Goal: Task Accomplishment & Management: Use online tool/utility

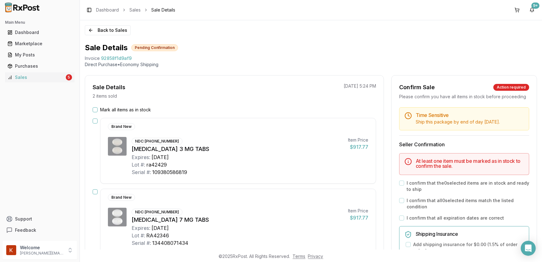
click at [96, 109] on button "Mark all items as in stock" at bounding box center [95, 109] width 5 height 5
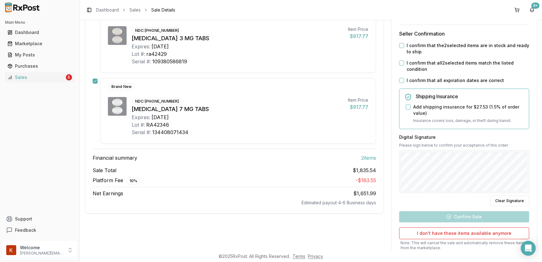
scroll to position [56, 0]
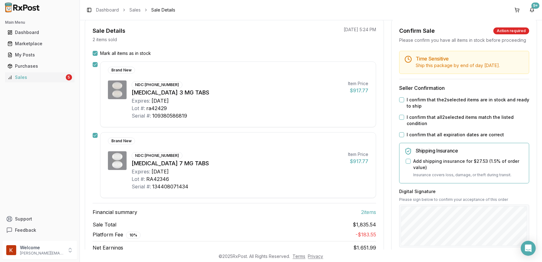
click at [402, 102] on div "Time Sensitive Ship this package by end of day Wednesday, October 22nd . Seller…" at bounding box center [464, 192] width 145 height 282
click at [401, 102] on button "I confirm that the 2 selected items are in stock and ready to ship" at bounding box center [401, 99] width 5 height 5
click at [400, 120] on button "I confirm that all 2 selected items match the listed condition" at bounding box center [401, 117] width 5 height 5
click at [399, 137] on button "I confirm that all expiration dates are correct" at bounding box center [401, 134] width 5 height 5
click at [406, 164] on div "Add shipping insurance for $27.53 ( 1.5 % of order value)" at bounding box center [465, 164] width 118 height 12
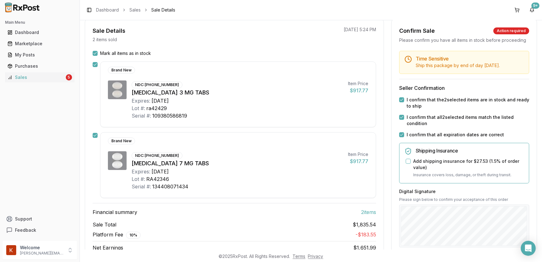
click at [407, 164] on button "Add shipping insurance for $27.53 ( 1.5 % of order value)" at bounding box center [408, 161] width 5 height 5
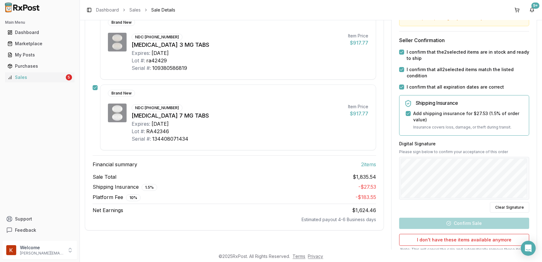
scroll to position [163, 0]
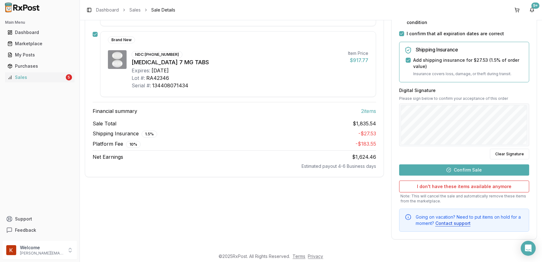
click at [451, 173] on button "Confirm Sale" at bounding box center [464, 169] width 130 height 11
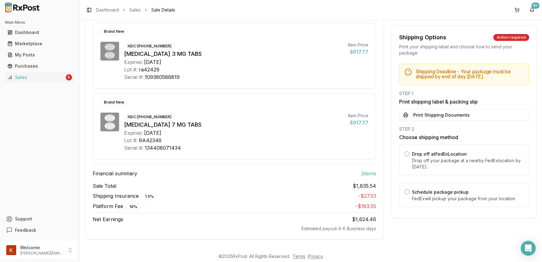
scroll to position [82, 0]
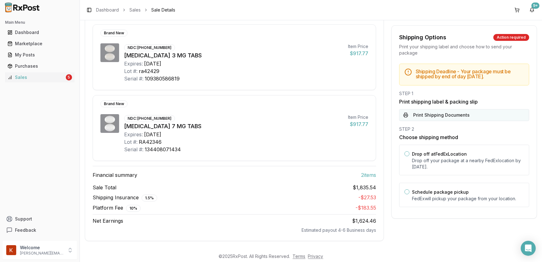
click at [427, 121] on button "Print Shipping Documents" at bounding box center [464, 115] width 130 height 12
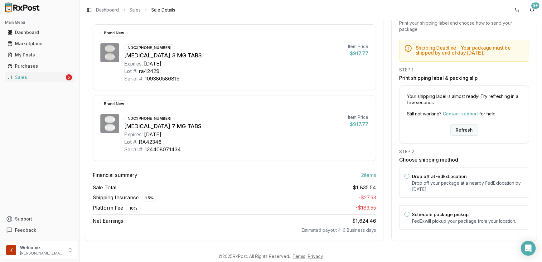
click at [459, 129] on button "Refresh" at bounding box center [465, 129] width 28 height 11
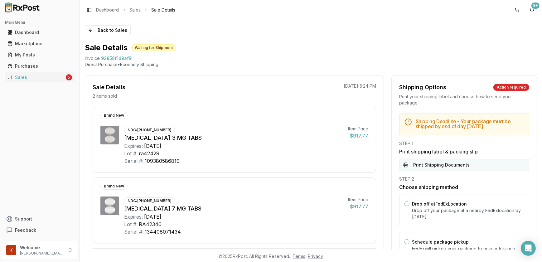
click at [455, 170] on button "Print Shipping Documents" at bounding box center [464, 165] width 130 height 12
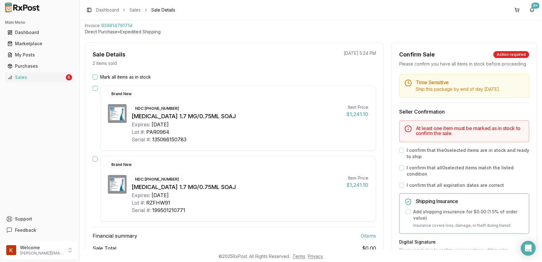
scroll to position [85, 0]
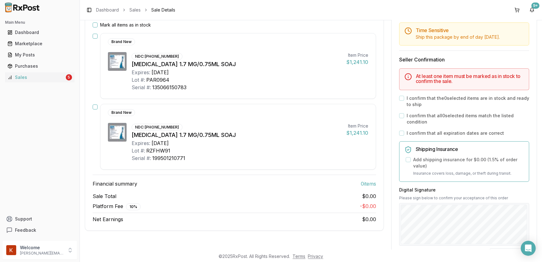
click at [98, 25] on div "Mark all items as in stock" at bounding box center [235, 25] width 284 height 6
click at [94, 25] on button "Mark all items as in stock" at bounding box center [95, 24] width 5 height 5
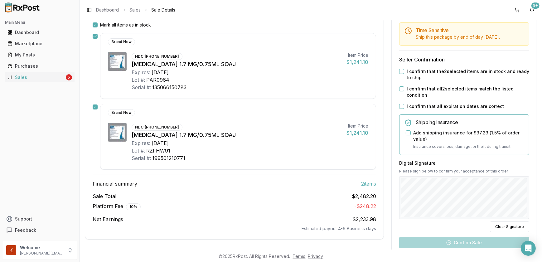
click at [402, 74] on button "I confirm that the 2 selected items are in stock and ready to ship" at bounding box center [401, 71] width 5 height 5
click at [401, 91] on button "I confirm that all 2 selected items match the listed condition" at bounding box center [401, 88] width 5 height 5
click at [402, 109] on button "I confirm that all expiration dates are correct" at bounding box center [401, 106] width 5 height 5
click at [408, 135] on button "Add shipping insurance for $37.23 ( 1.5 % of order value)" at bounding box center [408, 132] width 5 height 5
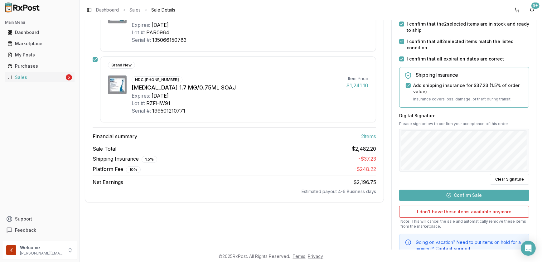
scroll to position [163, 0]
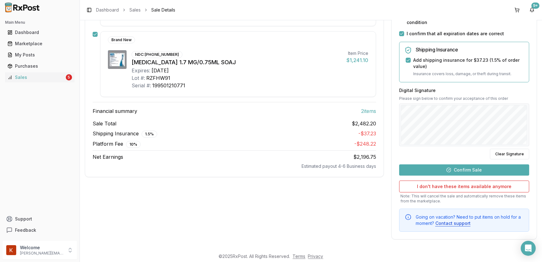
click at [454, 169] on button "Confirm Sale" at bounding box center [464, 169] width 130 height 11
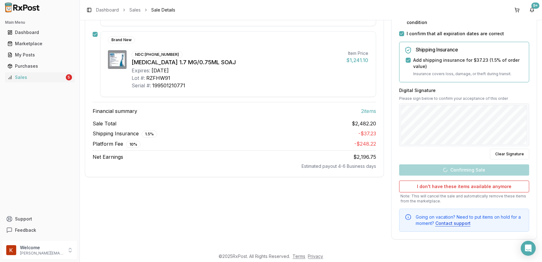
scroll to position [82, 0]
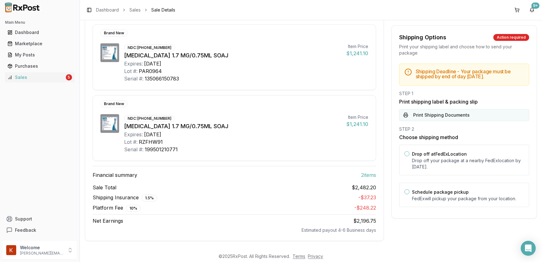
click at [435, 110] on button "Print Shipping Documents" at bounding box center [464, 115] width 130 height 12
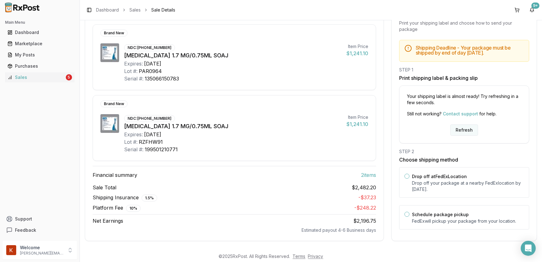
click at [465, 129] on button "Refresh" at bounding box center [465, 129] width 28 height 11
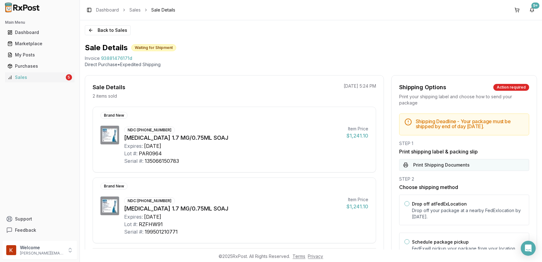
click at [436, 162] on button "Print Shipping Documents" at bounding box center [464, 165] width 130 height 12
